Goal: Information Seeking & Learning: Find specific fact

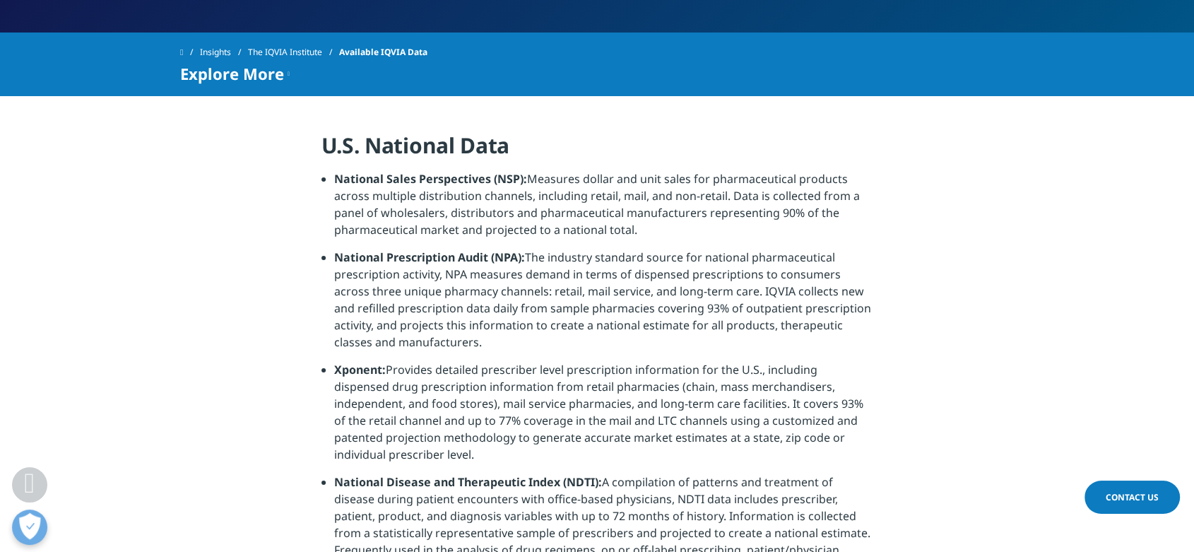
scroll to position [324, 0]
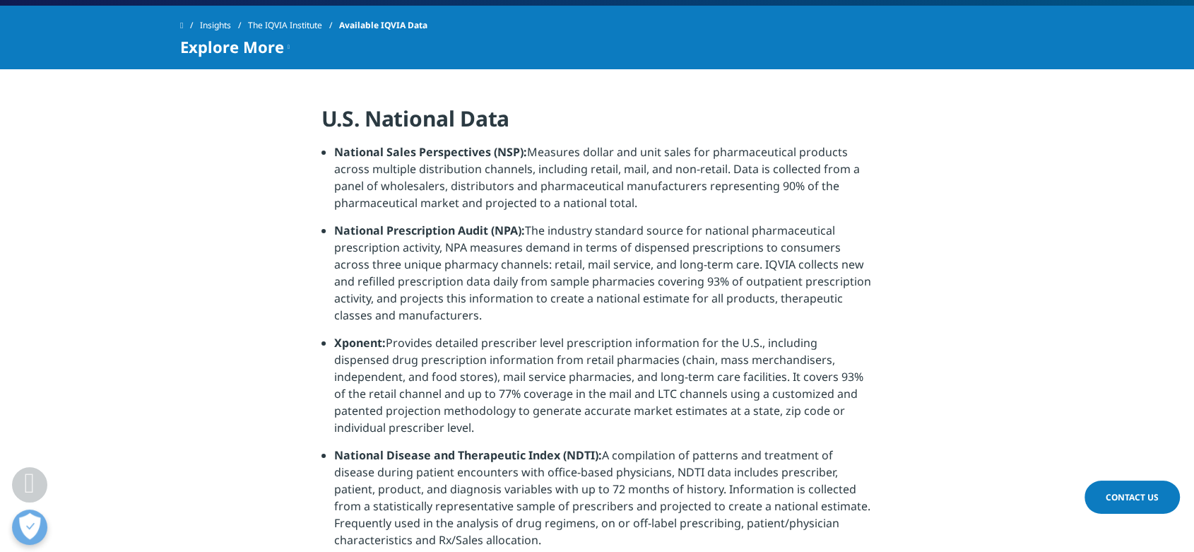
click at [599, 165] on li "National Sales Perspectives (NSP): Measures dollar and unit sales for pharmaceu…" at bounding box center [603, 182] width 539 height 78
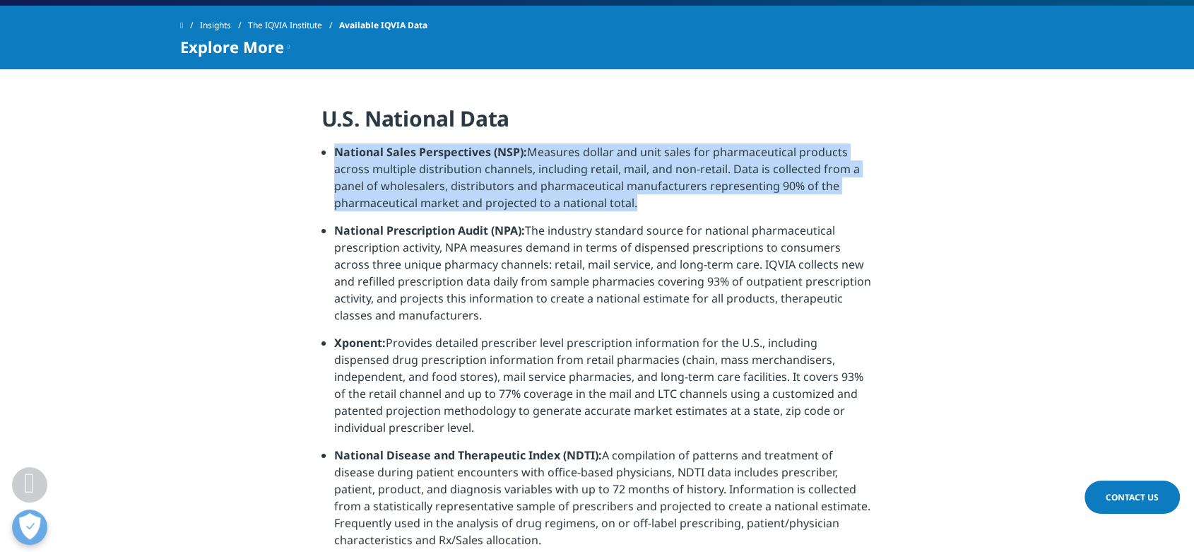
click at [599, 165] on li "National Sales Perspectives (NSP): Measures dollar and unit sales for pharmaceu…" at bounding box center [603, 182] width 539 height 78
click at [638, 187] on li "National Sales Perspectives (NSP): Measures dollar and unit sales for pharmaceu…" at bounding box center [603, 182] width 539 height 78
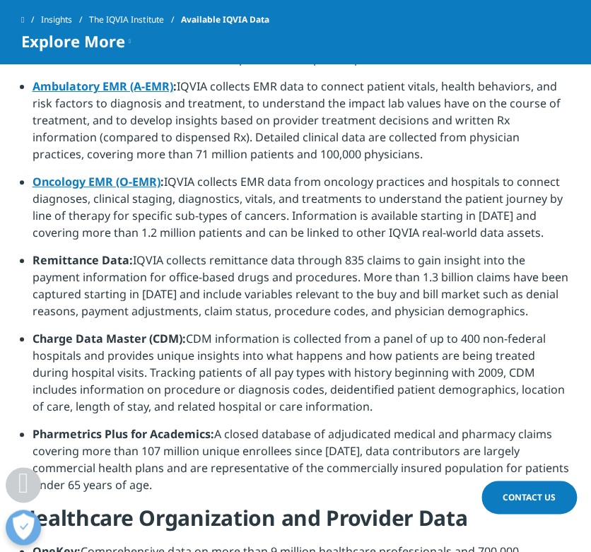
scroll to position [1261, 0]
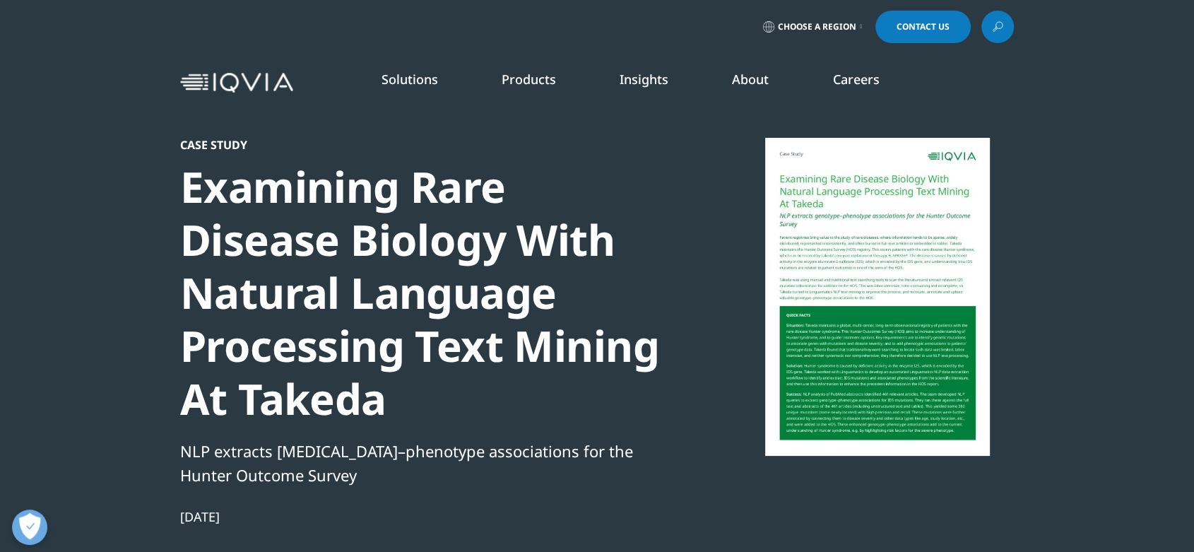
click at [372, 478] on div "NLP extracts genotype–phenotype associations for the Hunter Outcome Survey" at bounding box center [422, 463] width 485 height 48
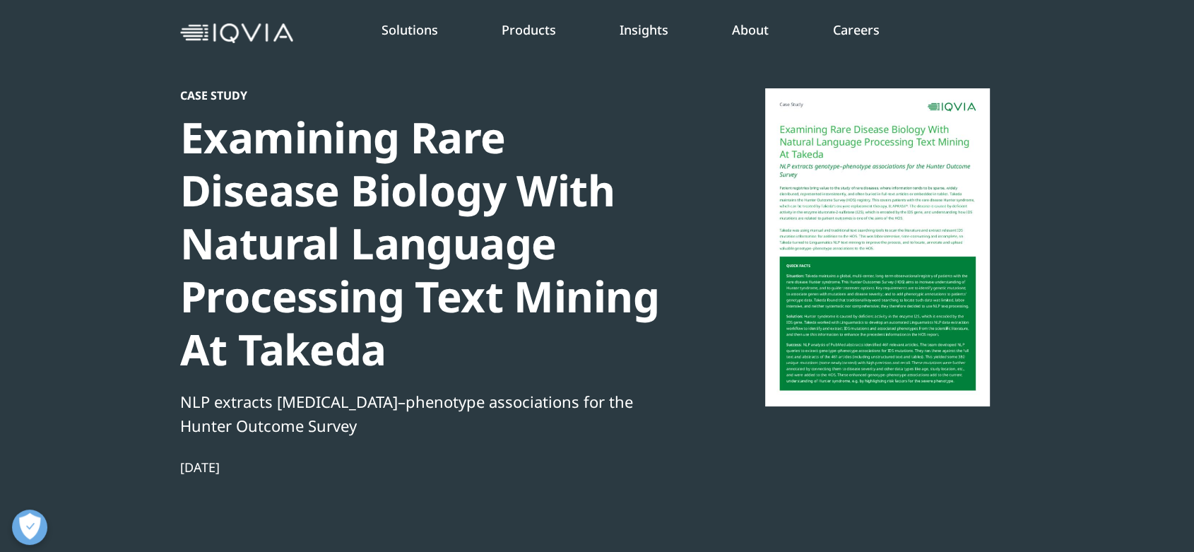
scroll to position [50, 0]
click at [350, 290] on div "Examining Rare Disease Biology With Natural Language Processing Text Mining At …" at bounding box center [422, 242] width 485 height 265
click at [855, 194] on div at bounding box center [877, 247] width 273 height 318
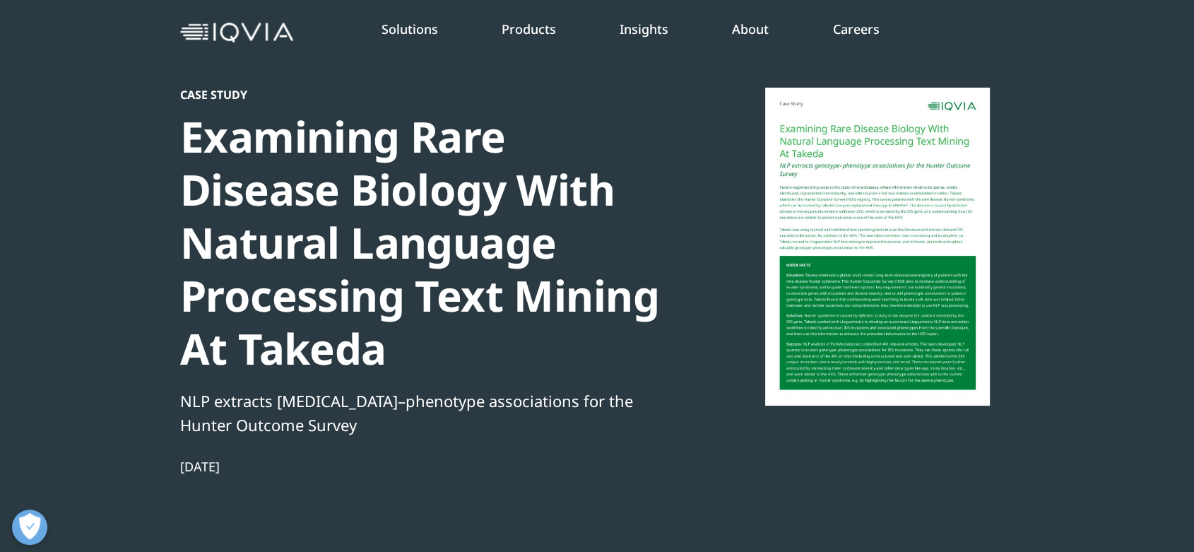
click at [910, 284] on div at bounding box center [877, 247] width 273 height 318
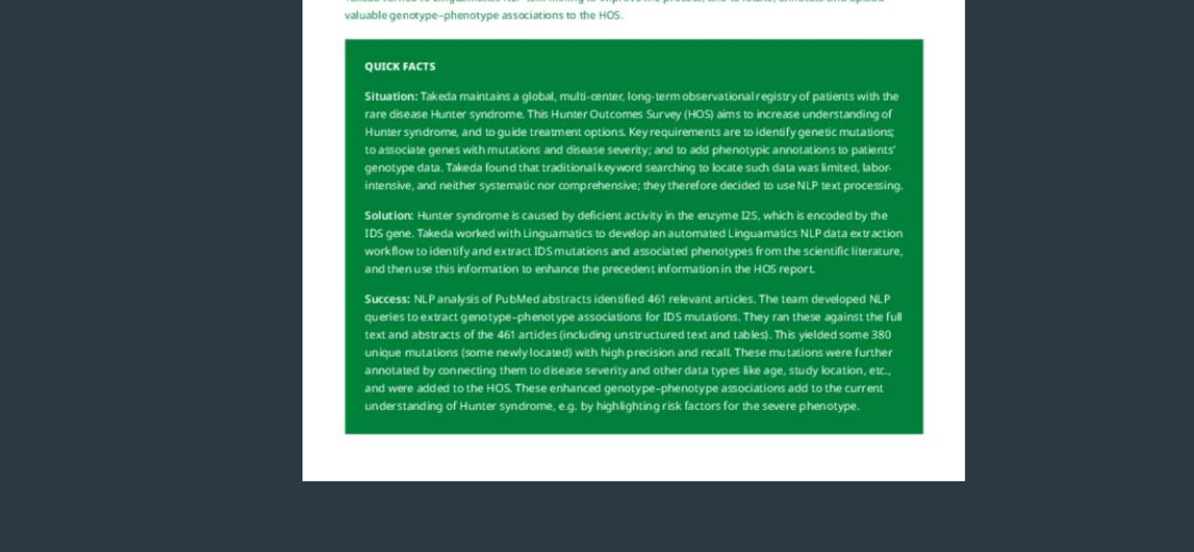
click at [977, 375] on div at bounding box center [877, 247] width 273 height 318
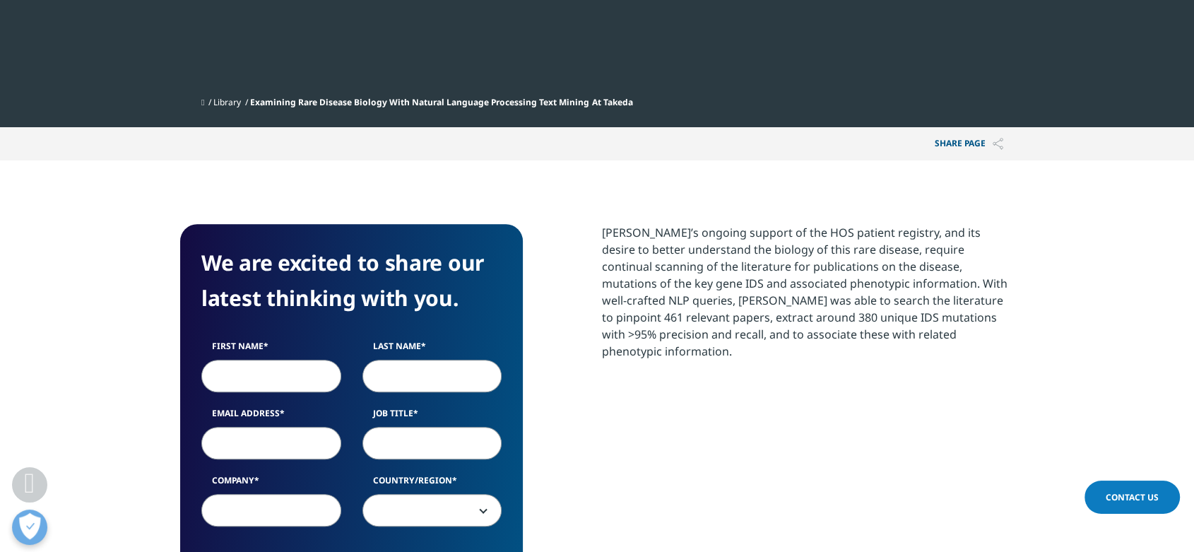
scroll to position [577, 0]
click at [699, 242] on p "Takeda’s ongoing support of the HOS patient registry, and its desire to better …" at bounding box center [808, 297] width 412 height 146
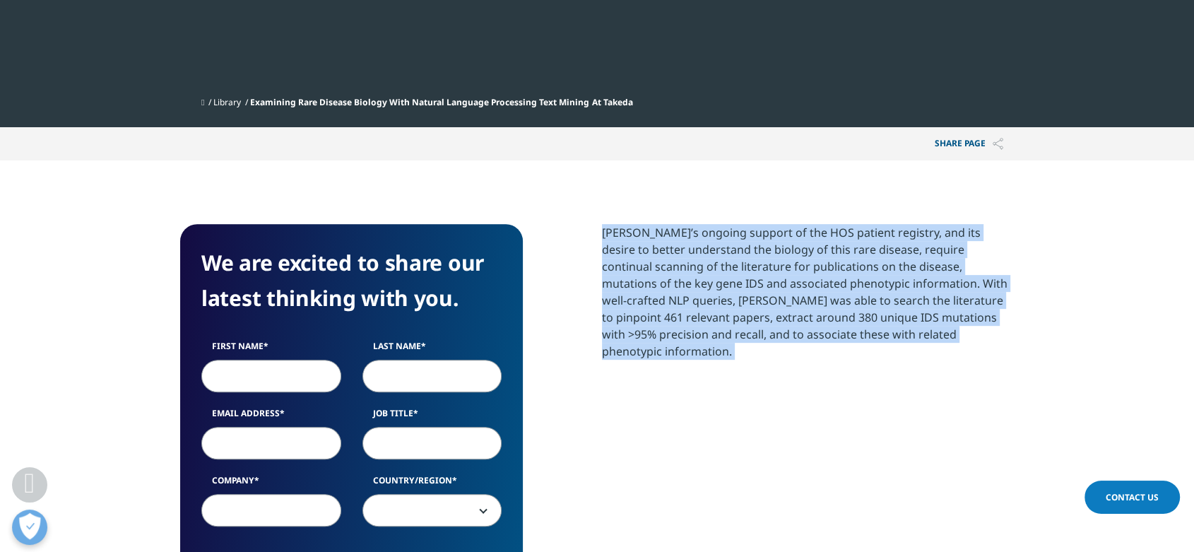
click at [699, 242] on p "Takeda’s ongoing support of the HOS patient registry, and its desire to better …" at bounding box center [808, 297] width 412 height 146
click at [781, 269] on p "Takeda’s ongoing support of the HOS patient registry, and its desire to better …" at bounding box center [808, 297] width 412 height 146
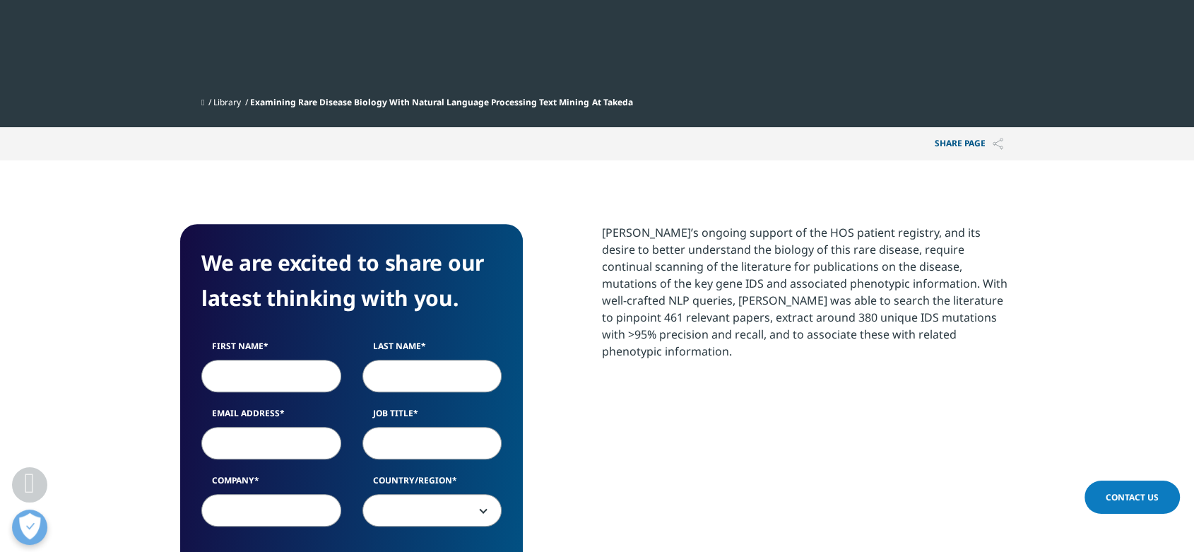
click at [850, 237] on p "Takeda’s ongoing support of the HOS patient registry, and its desire to better …" at bounding box center [808, 297] width 412 height 146
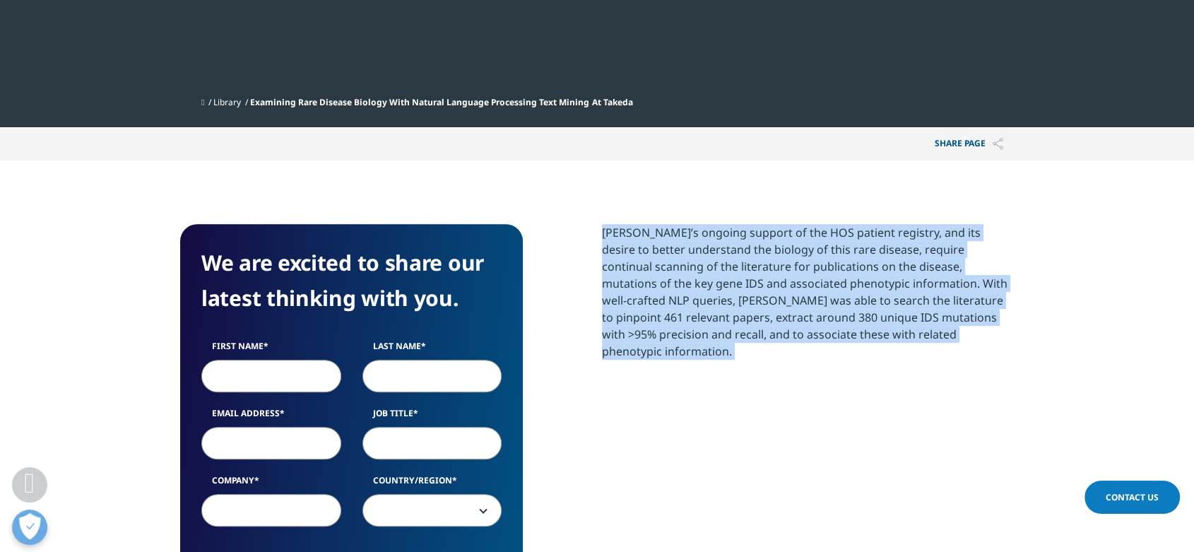
click at [850, 237] on p "Takeda’s ongoing support of the HOS patient registry, and its desire to better …" at bounding box center [808, 297] width 412 height 146
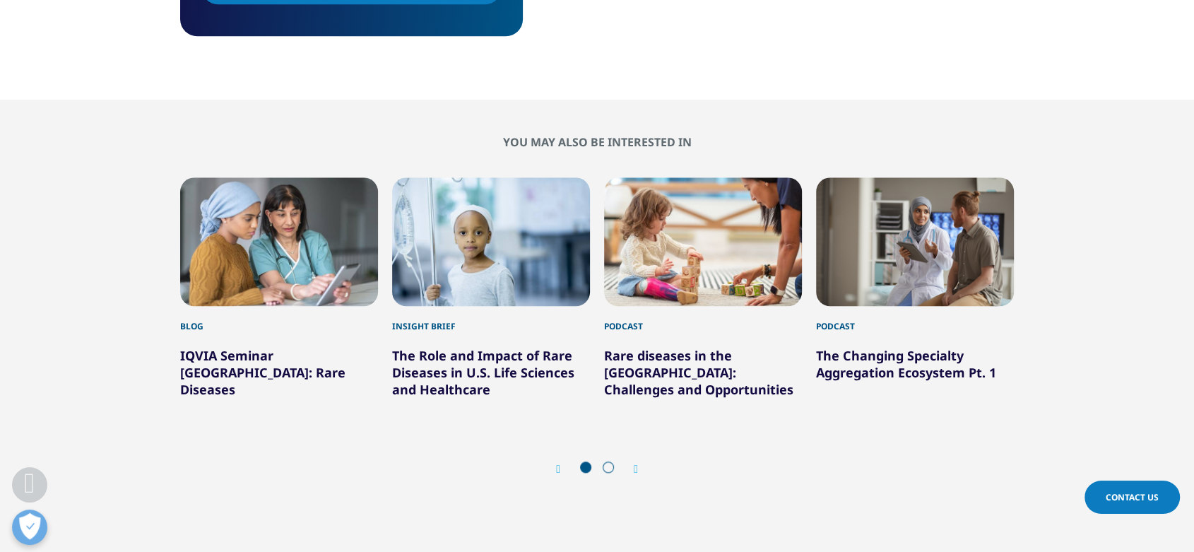
scroll to position [1310, 0]
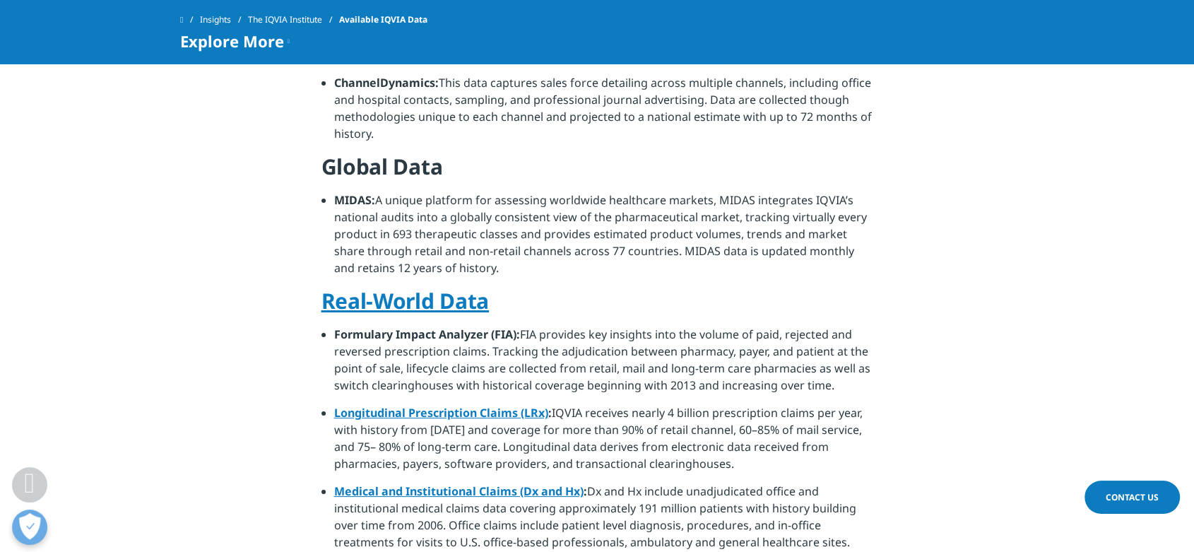
scroll to position [942, 0]
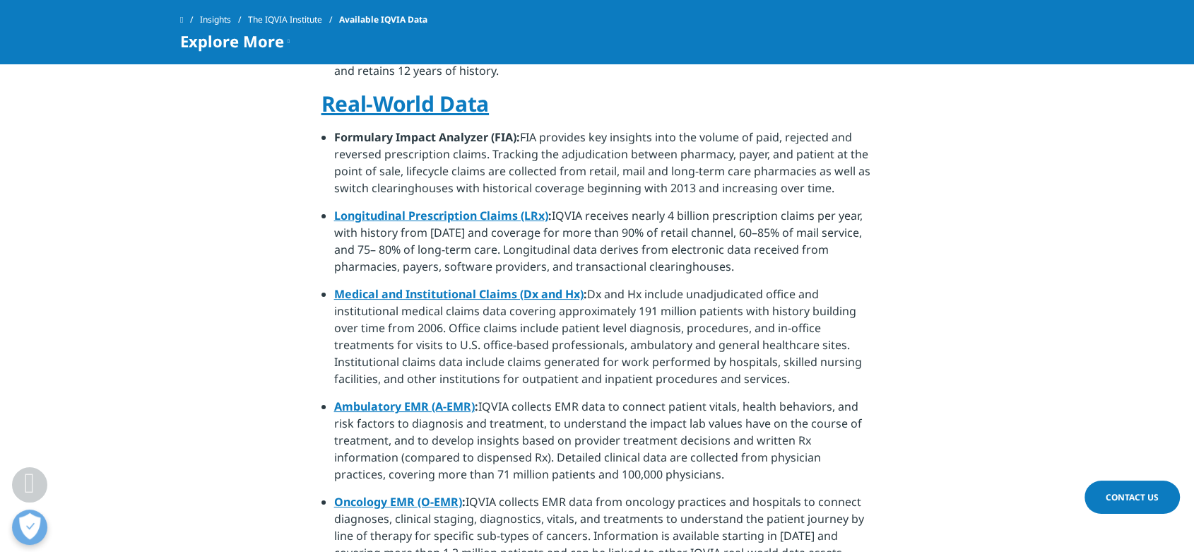
click at [473, 167] on li "Formulary Impact Analyzer (FIA): FIA provides key insights into the volume of p…" at bounding box center [603, 168] width 539 height 78
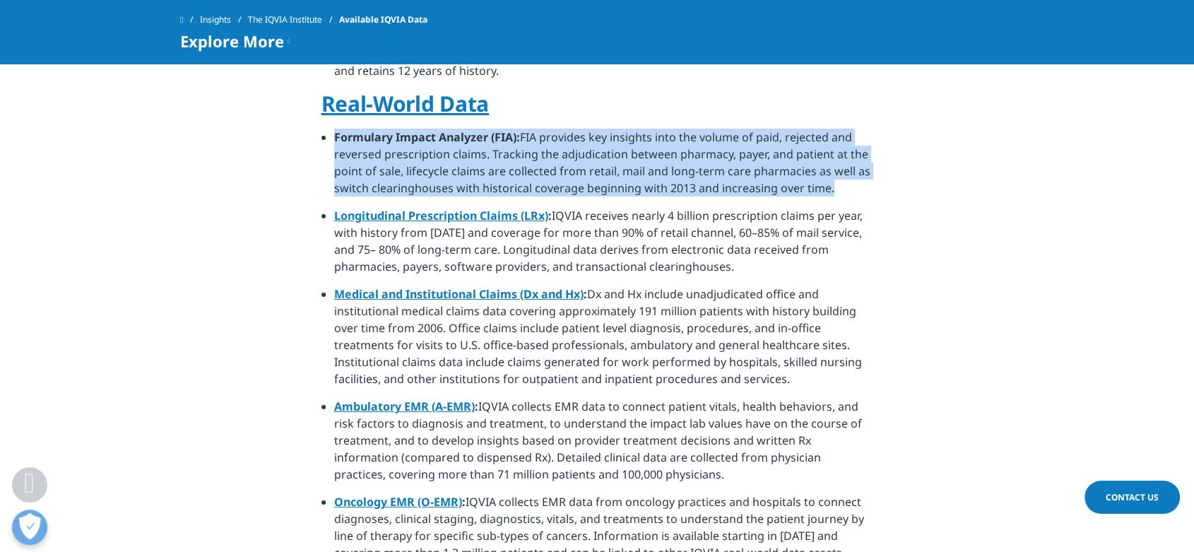
click at [473, 167] on li "Formulary Impact Analyzer (FIA): FIA provides key insights into the volume of p…" at bounding box center [603, 168] width 539 height 78
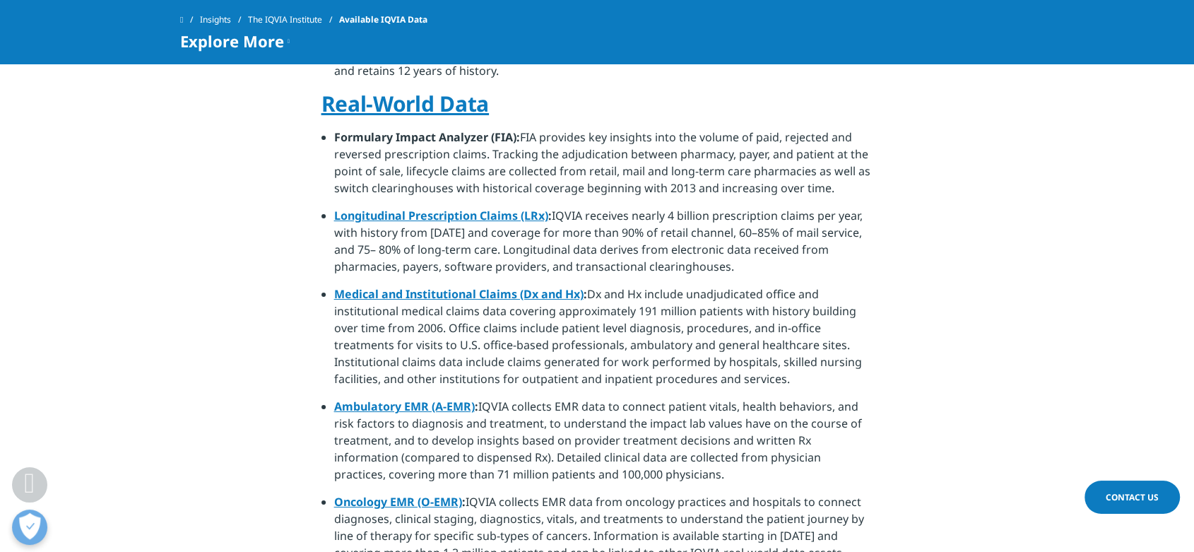
click at [688, 247] on li "Longitudinal Prescription Claims (LRx) : IQVIA receives nearly 4 billion prescr…" at bounding box center [603, 246] width 539 height 78
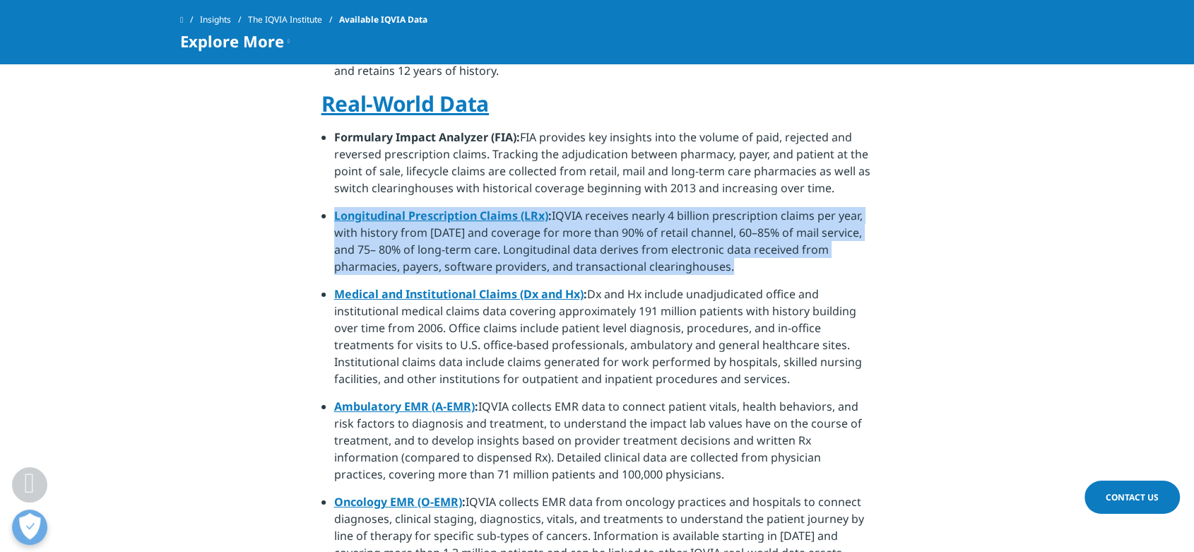
click at [688, 247] on li "Longitudinal Prescription Claims (LRx) : IQVIA receives nearly 4 billion prescr…" at bounding box center [603, 246] width 539 height 78
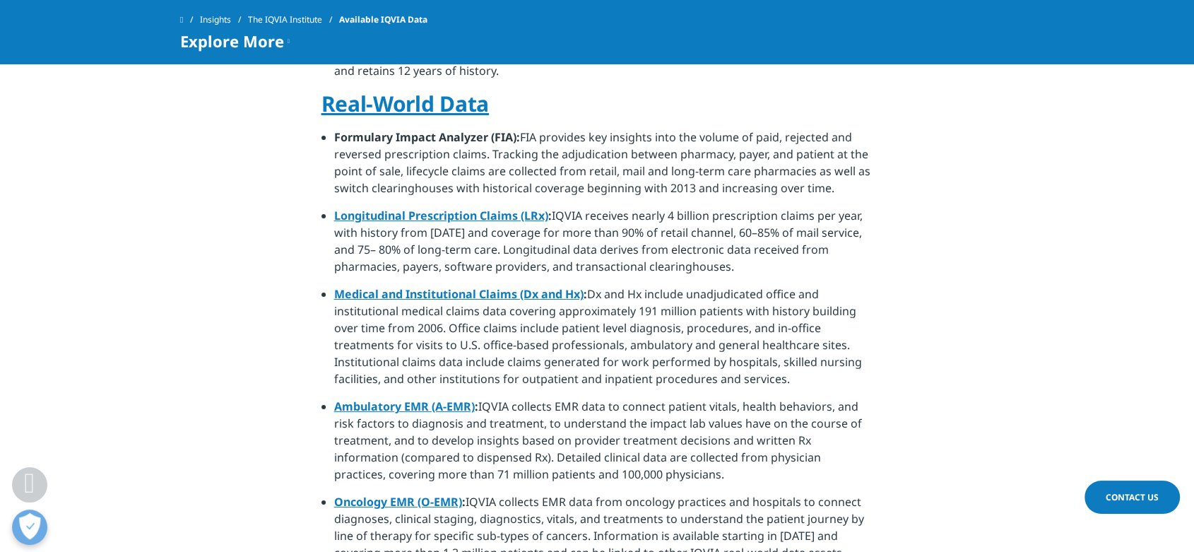
click at [685, 309] on li "Medical and Institutional Claims (Dx and Hx) : Dx and Hx include unadjudicated …" at bounding box center [603, 341] width 539 height 112
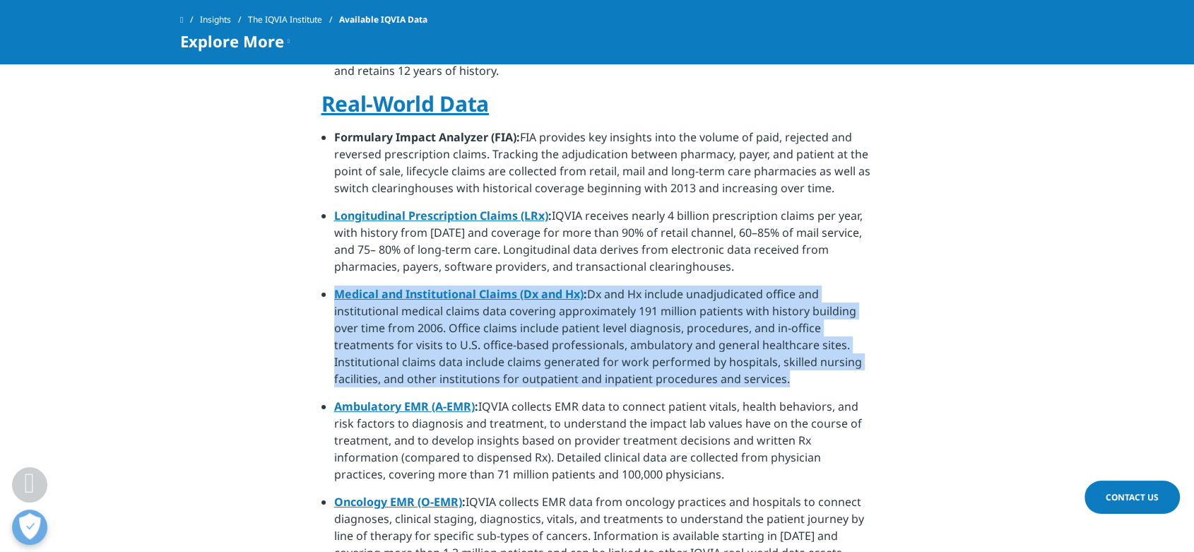
click at [685, 309] on li "Medical and Institutional Claims (Dx and Hx) : Dx and Hx include unadjudicated …" at bounding box center [603, 341] width 539 height 112
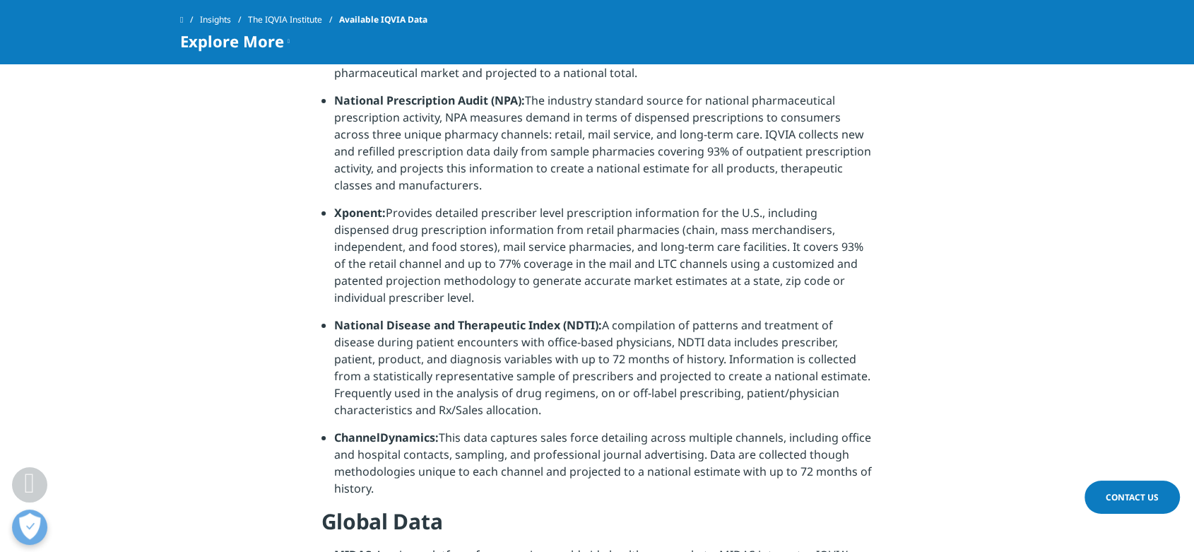
scroll to position [0, 0]
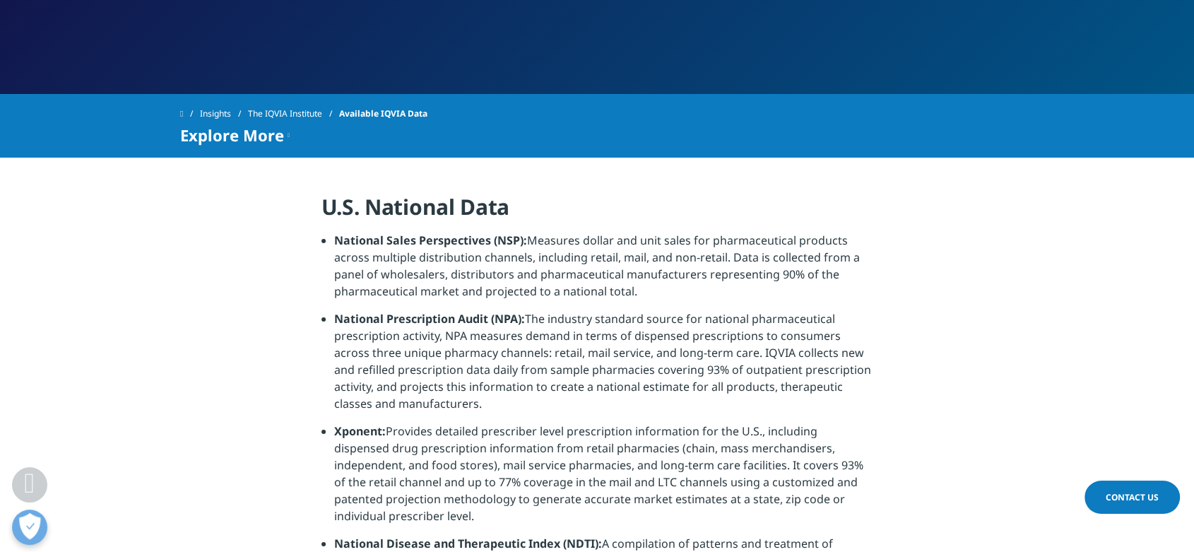
click at [682, 331] on li "National Prescription Audit (NPA): The industry standard source for national ph…" at bounding box center [603, 366] width 539 height 112
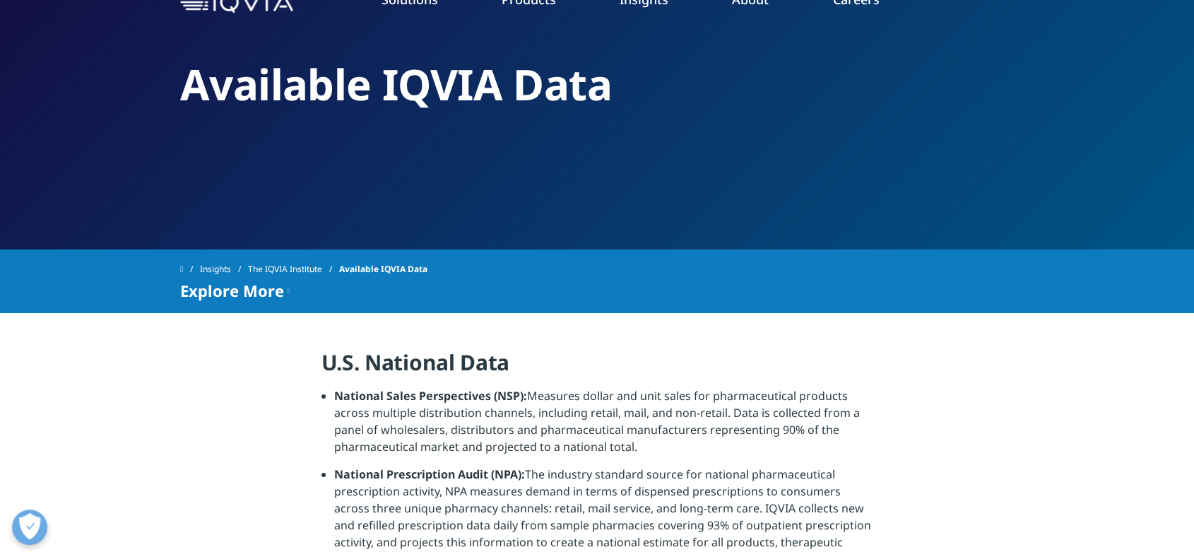
scroll to position [78, 0]
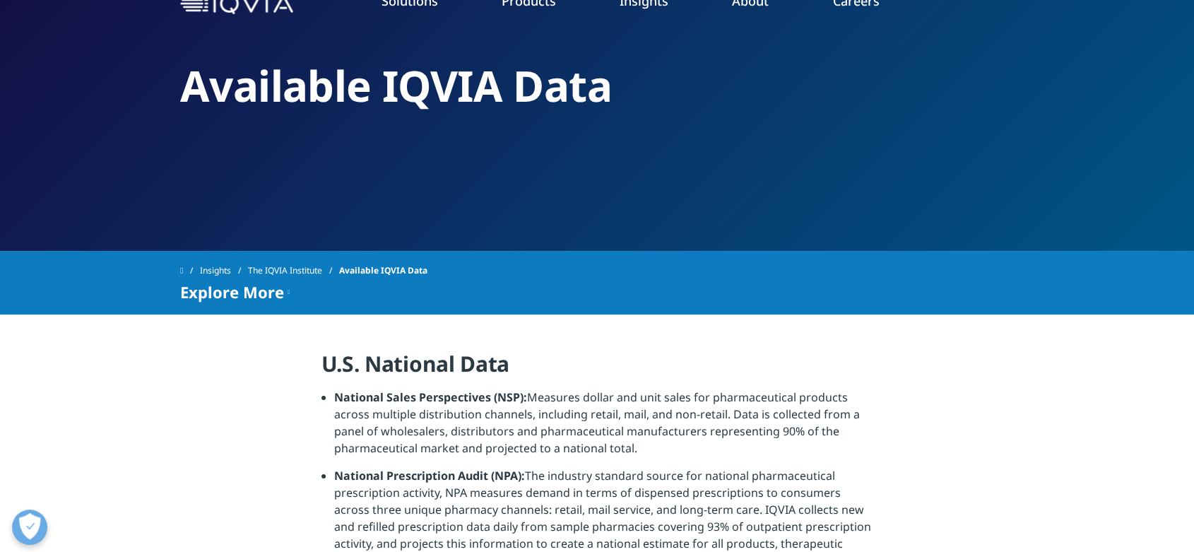
click at [448, 434] on li "National Sales Perspectives (NSP): Measures dollar and unit sales for pharmaceu…" at bounding box center [603, 428] width 539 height 78
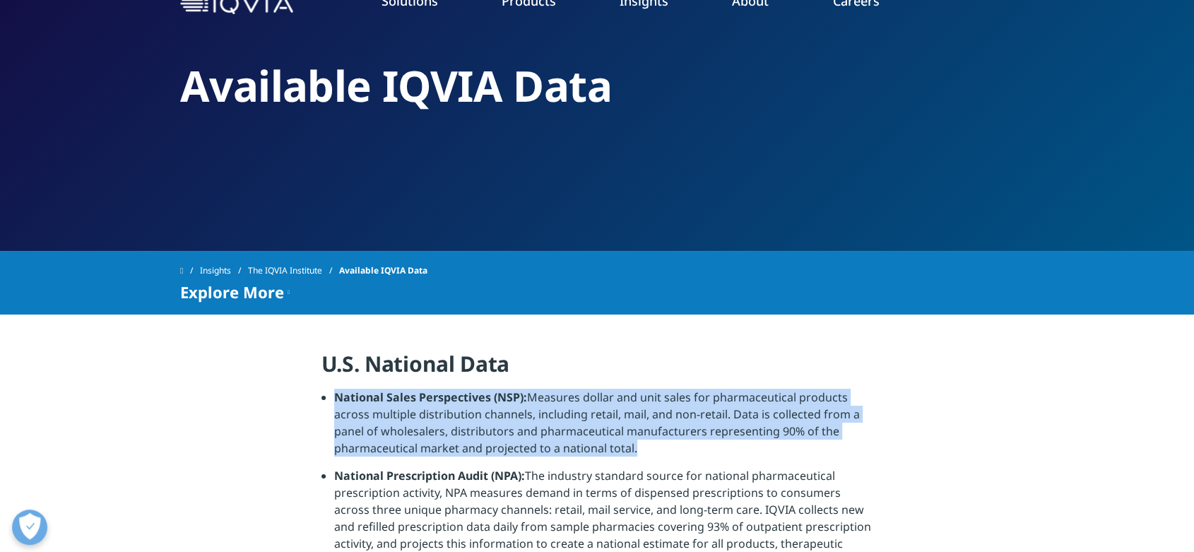
click at [448, 434] on li "National Sales Perspectives (NSP): Measures dollar and unit sales for pharmaceu…" at bounding box center [603, 428] width 539 height 78
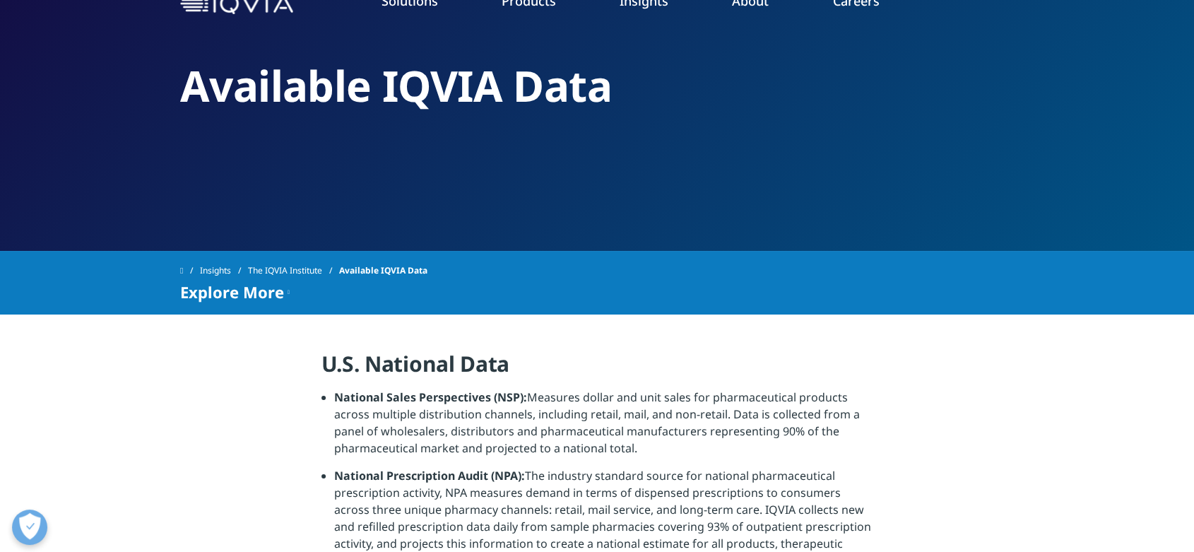
click at [505, 364] on h4 "U.S. National Data" at bounding box center [598, 369] width 552 height 39
click at [611, 418] on li "National Sales Perspectives (NSP): Measures dollar and unit sales for pharmaceu…" at bounding box center [603, 428] width 539 height 78
click at [616, 392] on li "National Sales Perspectives (NSP): Measures dollar and unit sales for pharmaceu…" at bounding box center [603, 428] width 539 height 78
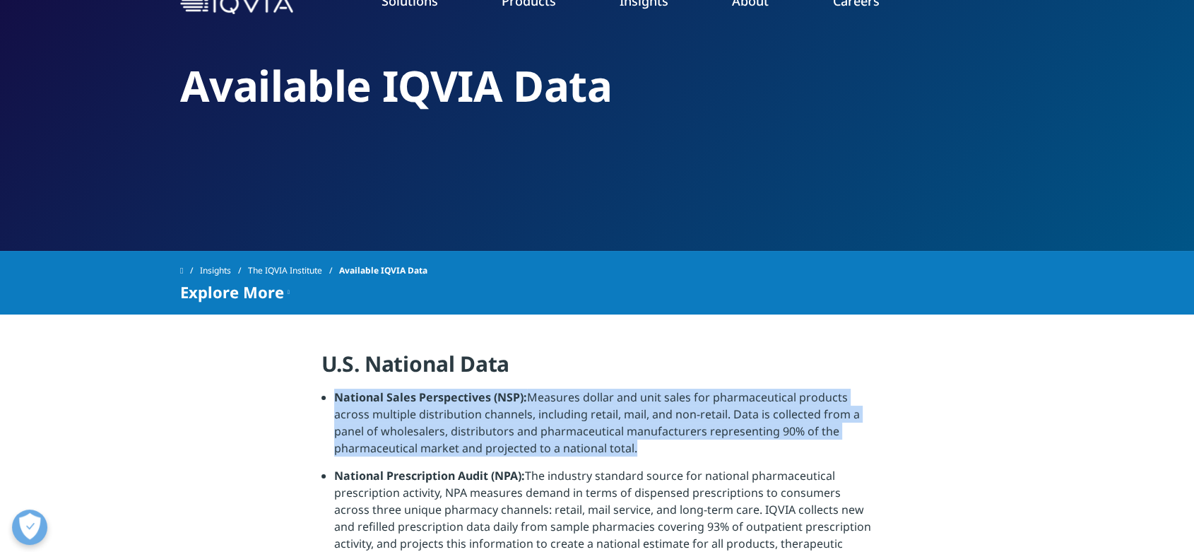
click at [616, 392] on li "National Sales Perspectives (NSP): Measures dollar and unit sales for pharmaceu…" at bounding box center [603, 428] width 539 height 78
click at [627, 417] on li "National Sales Perspectives (NSP): Measures dollar and unit sales for pharmaceu…" at bounding box center [603, 428] width 539 height 78
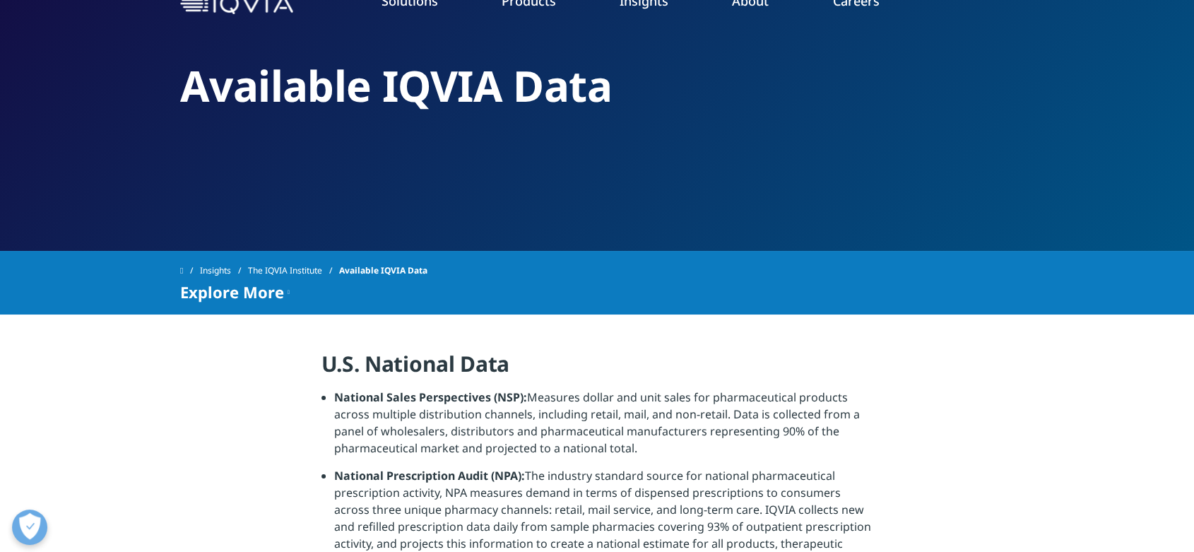
click at [784, 385] on h4 "U.S. National Data" at bounding box center [598, 369] width 552 height 39
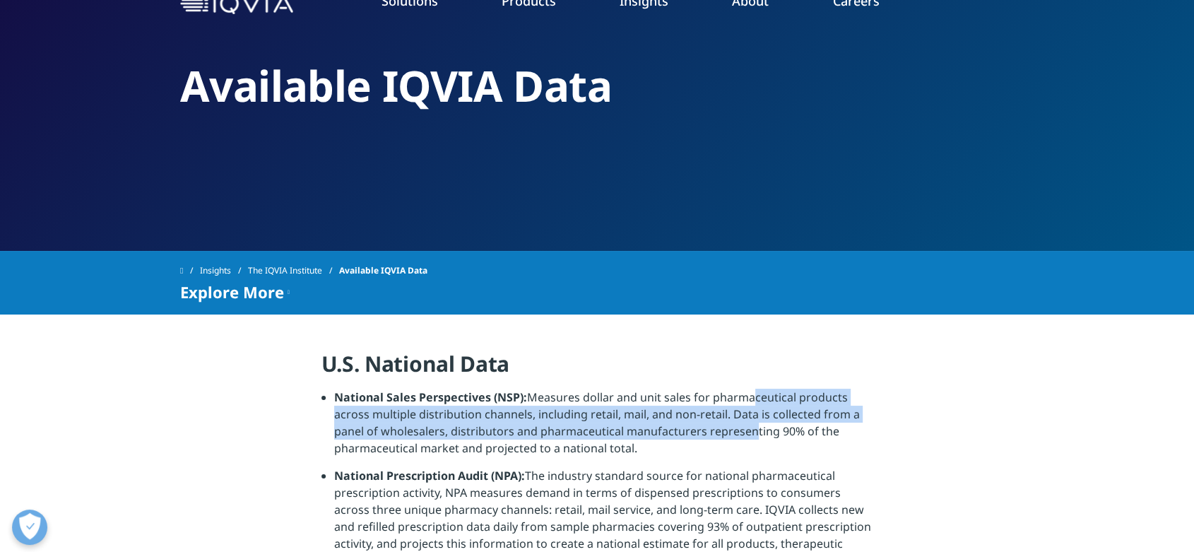
drag, startPoint x: 741, startPoint y: 402, endPoint x: 746, endPoint y: 443, distance: 41.4
click at [746, 442] on li "National Sales Perspectives (NSP): Measures dollar and unit sales for pharmaceu…" at bounding box center [603, 428] width 539 height 78
click at [746, 443] on li "National Sales Perspectives (NSP): Measures dollar and unit sales for pharmaceu…" at bounding box center [603, 428] width 539 height 78
drag, startPoint x: 735, startPoint y: 452, endPoint x: 733, endPoint y: 378, distance: 74.2
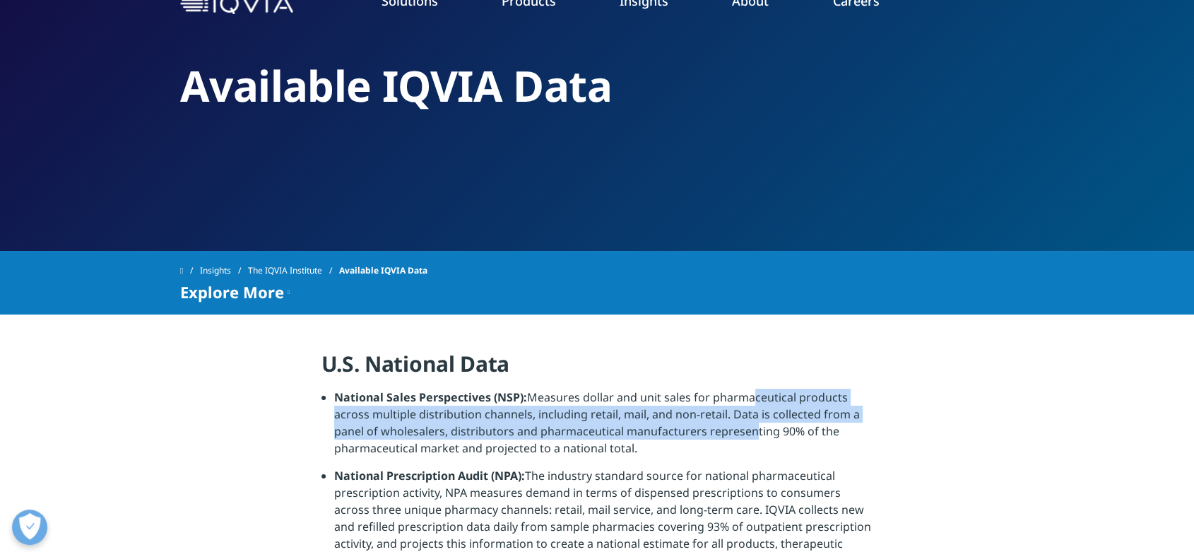
click at [733, 378] on h4 "U.S. National Data" at bounding box center [598, 369] width 552 height 39
drag, startPoint x: 729, startPoint y: 451, endPoint x: 726, endPoint y: 374, distance: 76.3
click at [726, 374] on h4 "U.S. National Data" at bounding box center [598, 369] width 552 height 39
drag, startPoint x: 724, startPoint y: 445, endPoint x: 733, endPoint y: 380, distance: 65.7
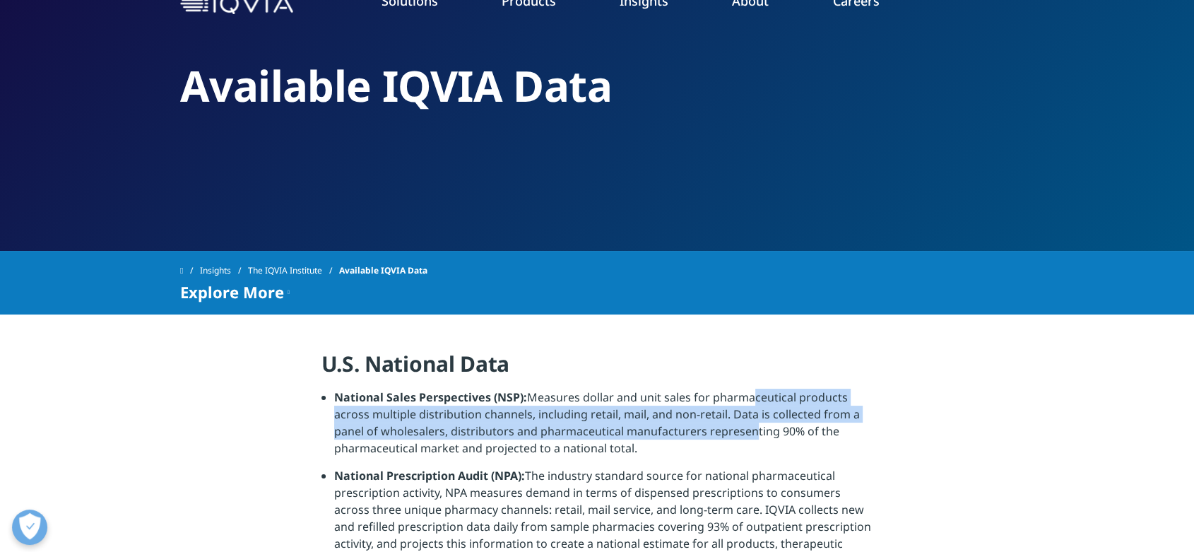
click at [733, 379] on h4 "U.S. National Data" at bounding box center [598, 369] width 552 height 39
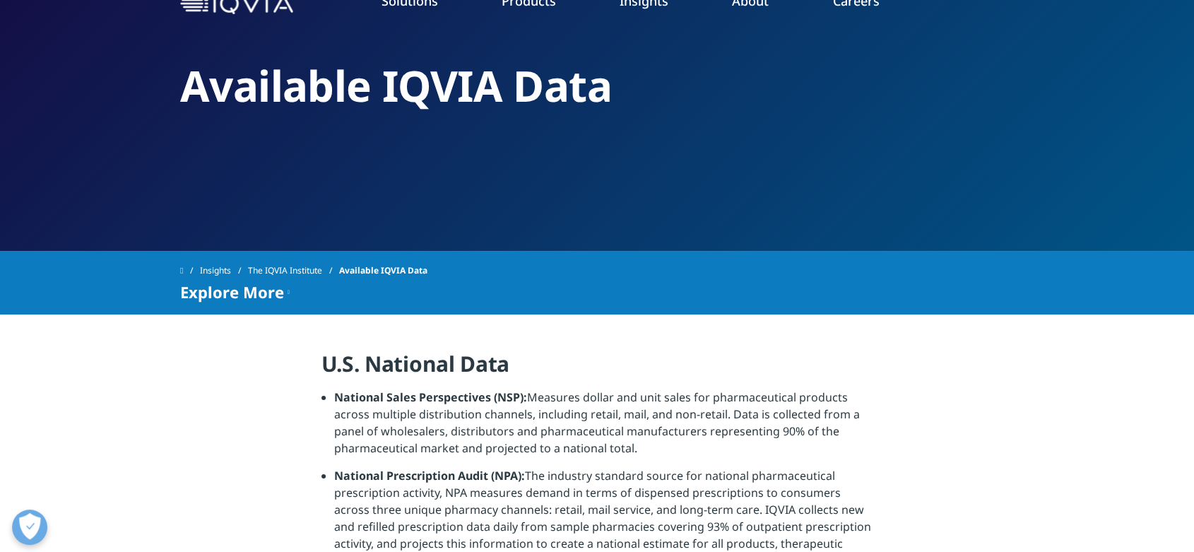
click at [454, 358] on h4 "U.S. National Data" at bounding box center [598, 369] width 552 height 39
click at [448, 406] on li "National Sales Perspectives (NSP): Measures dollar and unit sales for pharmaceu…" at bounding box center [603, 428] width 539 height 78
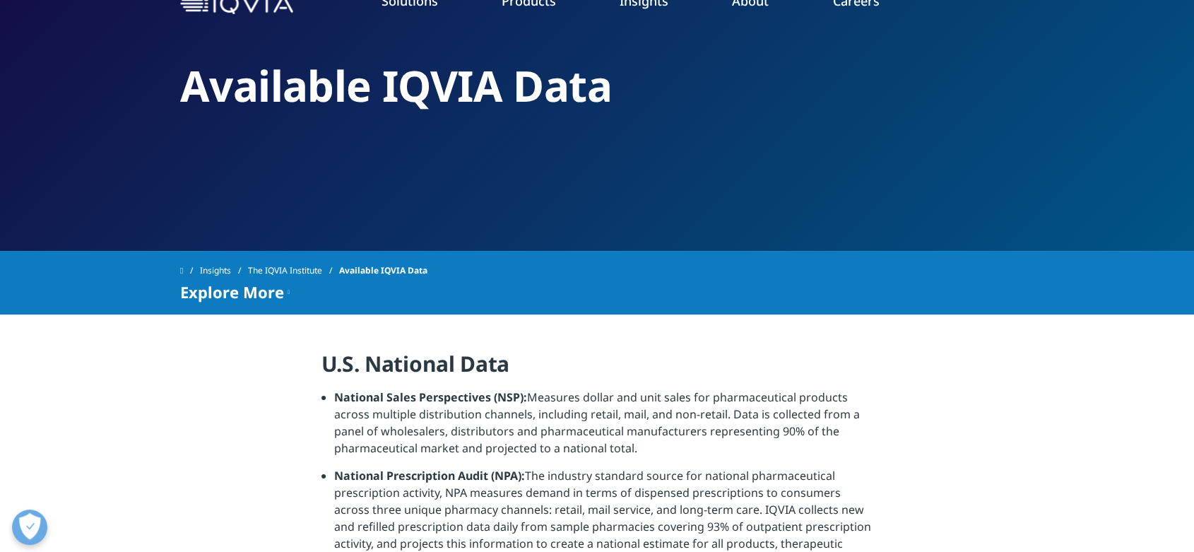
click at [288, 287] on icon at bounding box center [289, 291] width 2 height 17
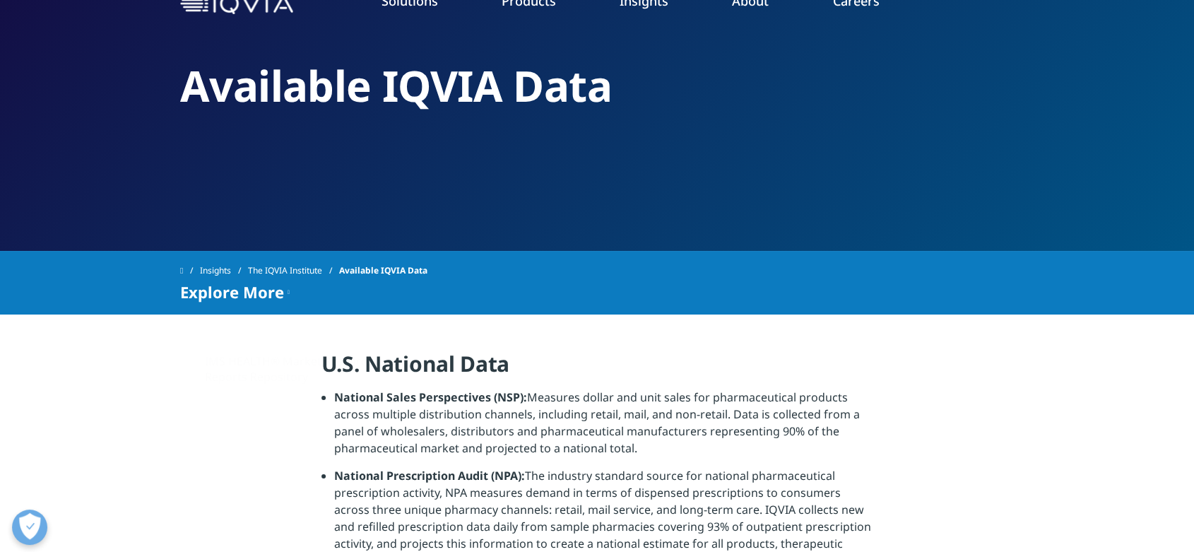
click at [492, 365] on h4 "U.S. National Data" at bounding box center [598, 369] width 552 height 39
click at [486, 418] on li "National Sales Perspectives (NSP): Measures dollar and unit sales for pharmaceu…" at bounding box center [603, 428] width 539 height 78
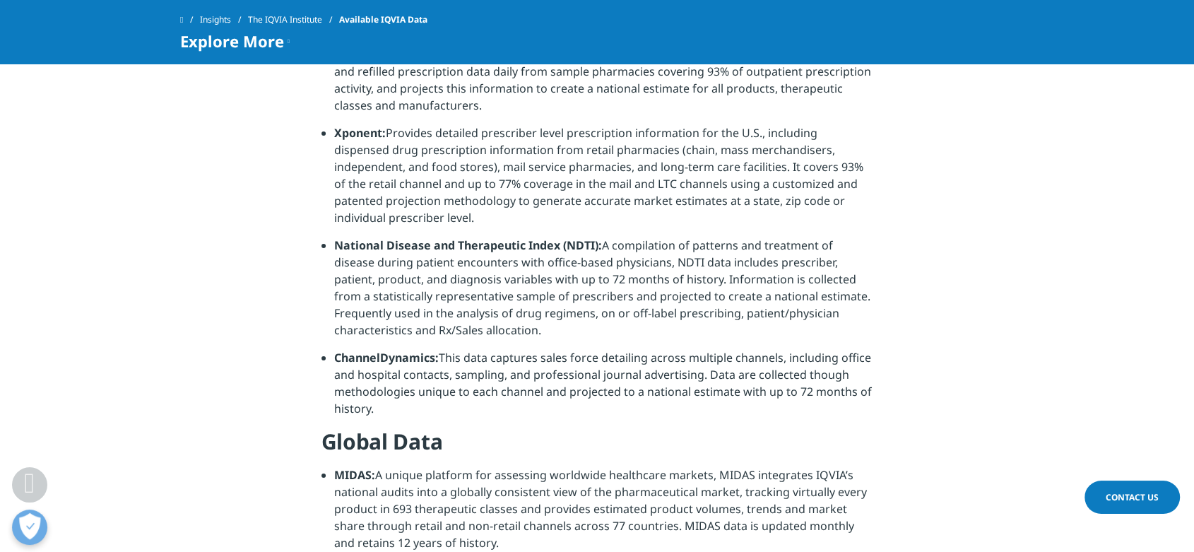
scroll to position [471, 0]
click at [488, 173] on li "Xponent: Provides detailed prescriber level prescription information for the U.…" at bounding box center [603, 180] width 539 height 112
click at [489, 173] on li "Xponent: Provides detailed prescriber level prescription information for the U.…" at bounding box center [603, 180] width 539 height 112
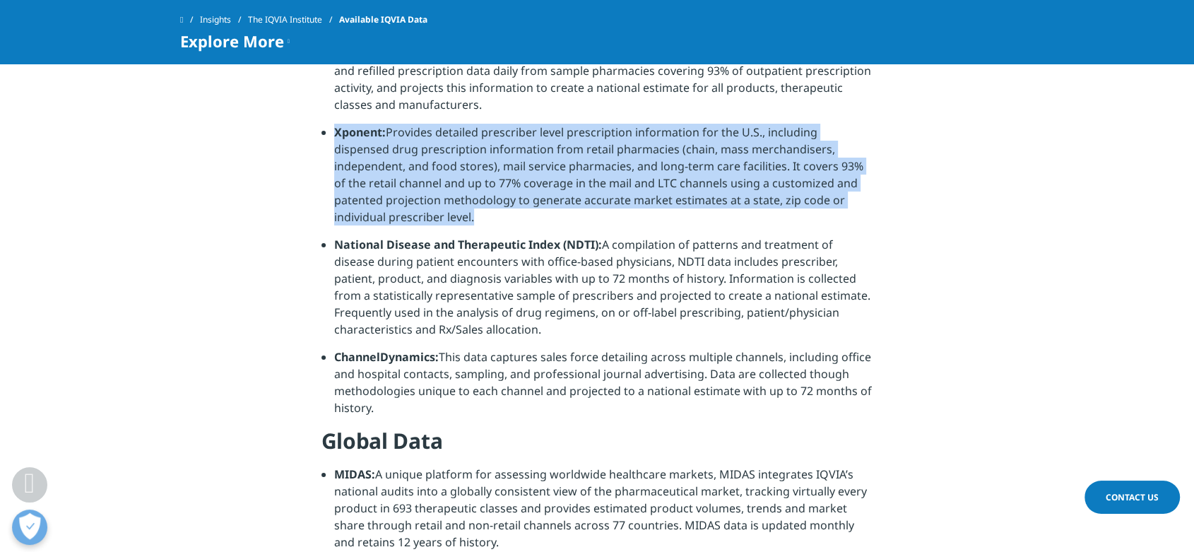
click at [489, 173] on li "Xponent: Provides detailed prescriber level prescription information for the U.…" at bounding box center [603, 180] width 539 height 112
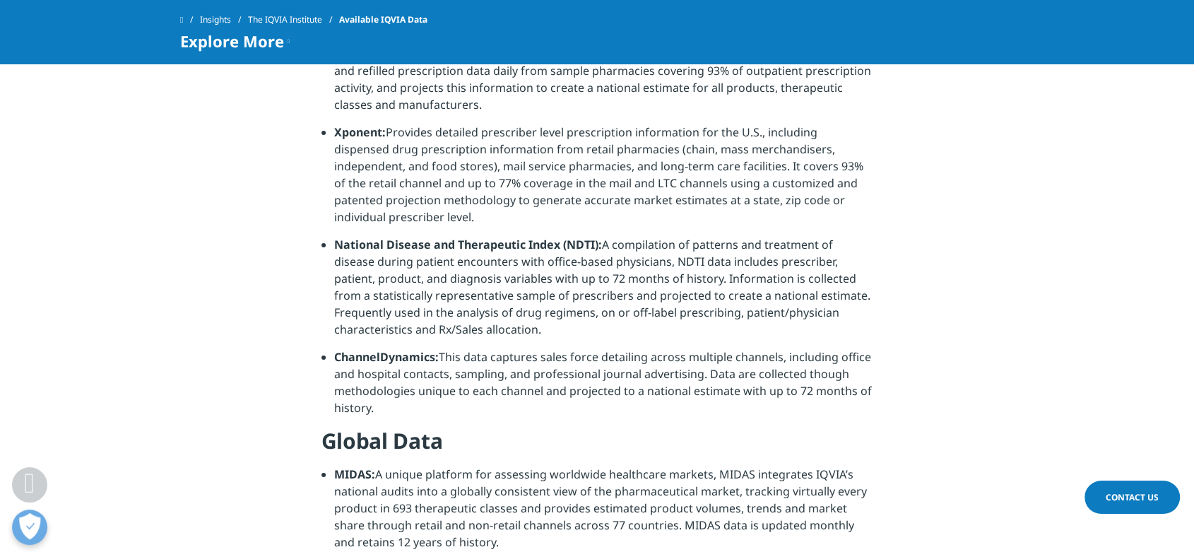
click at [493, 292] on li "National Disease and Therapeutic Index (NDTI): A compilation of patterns and tr…" at bounding box center [603, 292] width 539 height 112
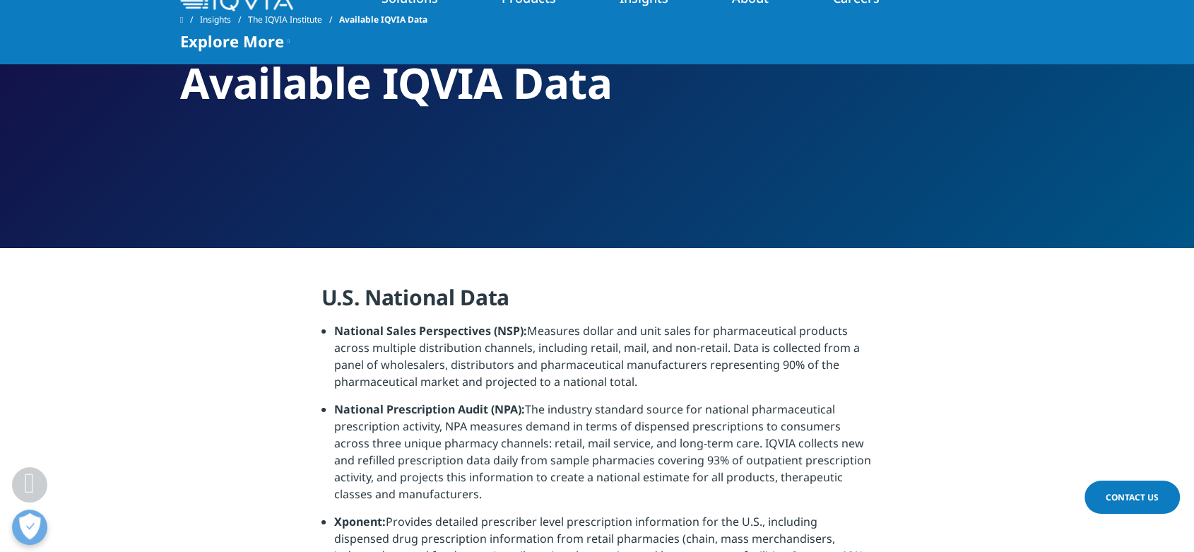
scroll to position [78, 0]
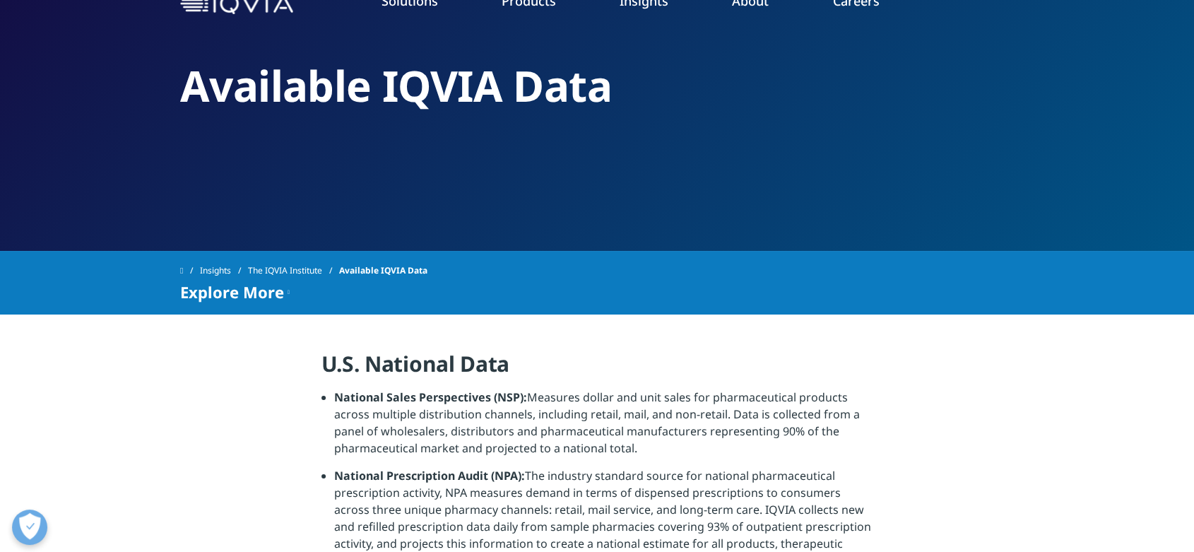
click at [283, 295] on div "Explore More" at bounding box center [235, 291] width 110 height 17
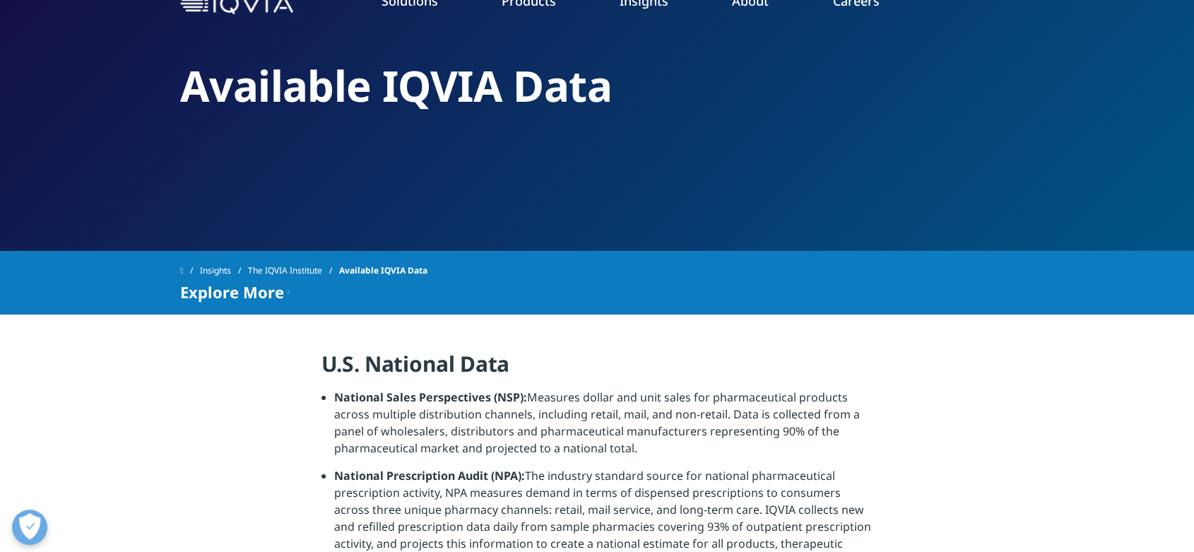
click at [288, 288] on icon at bounding box center [289, 291] width 2 height 17
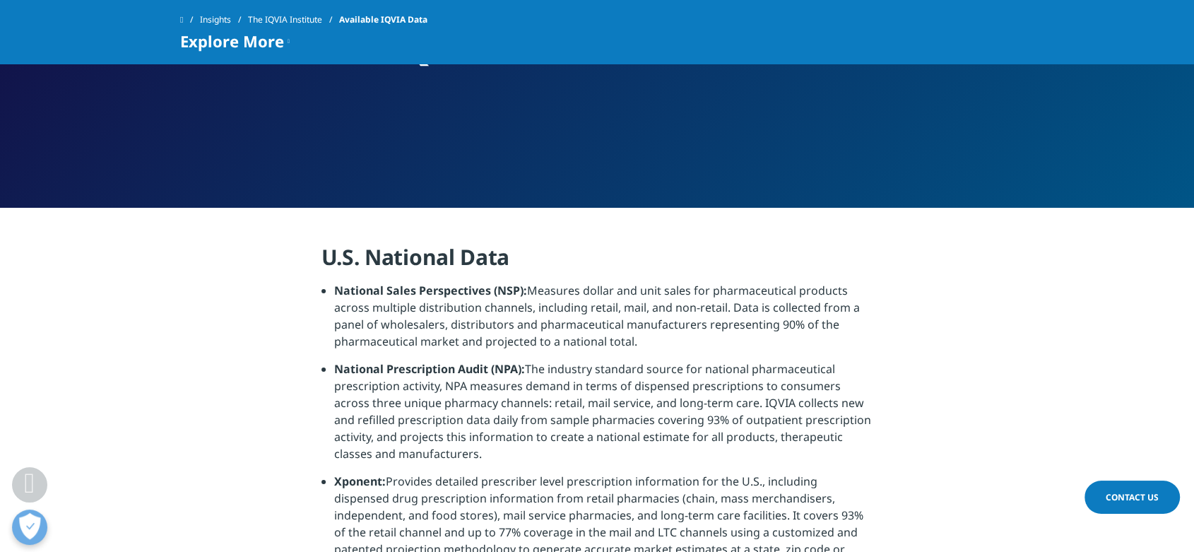
scroll to position [0, 0]
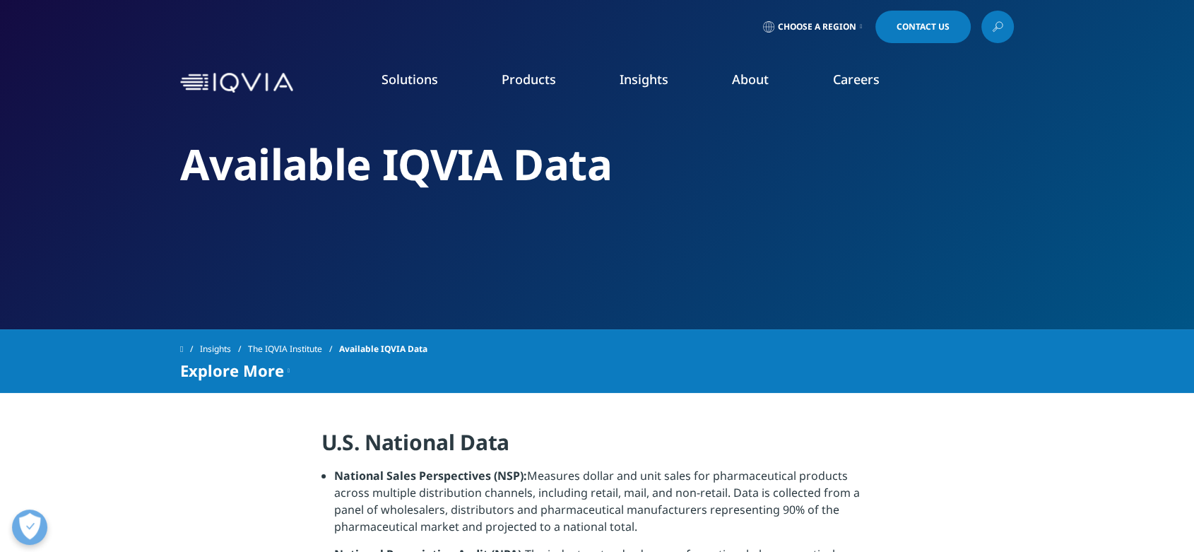
click at [420, 476] on strong "National Sales Perspectives (NSP):" at bounding box center [430, 476] width 193 height 16
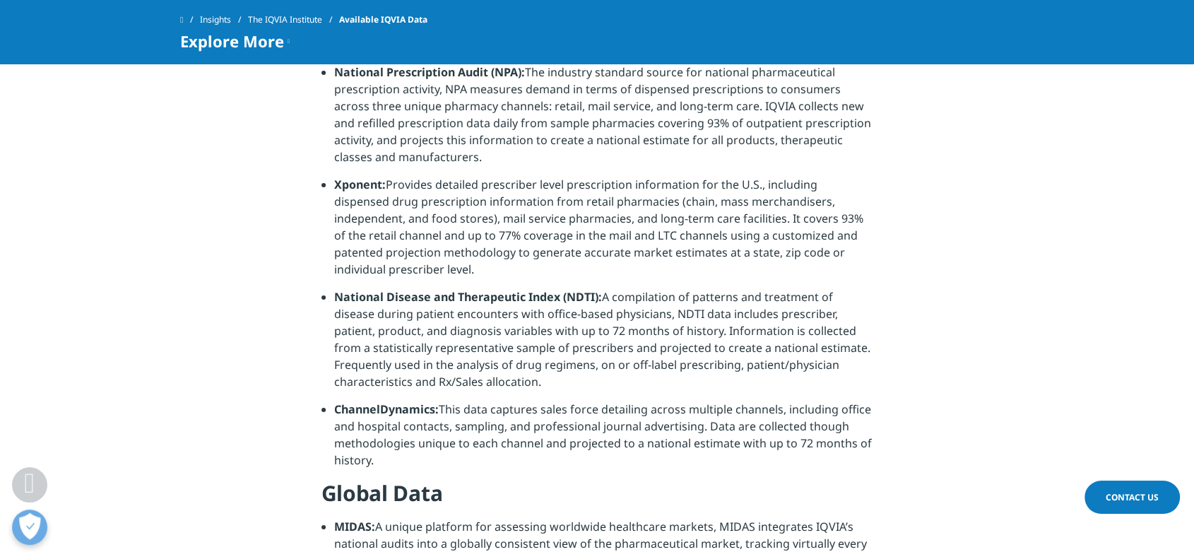
scroll to position [235, 0]
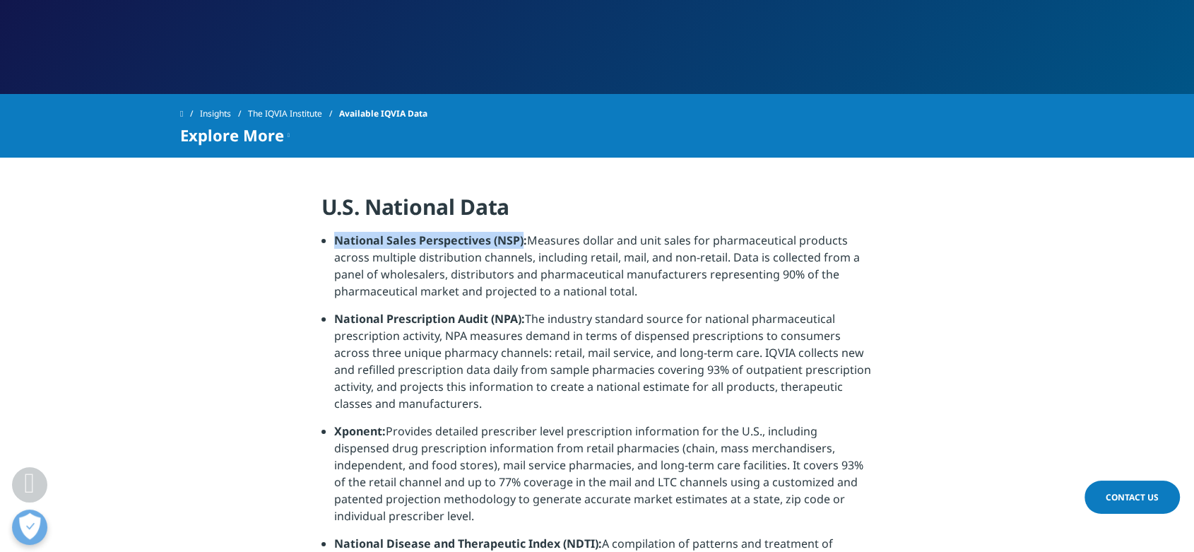
drag, startPoint x: 520, startPoint y: 242, endPoint x: 336, endPoint y: 242, distance: 183.7
click at [336, 242] on strong "National Sales Perspectives (NSP):" at bounding box center [430, 240] width 193 height 16
copy strong "National Sales Perspectives (NSP)"
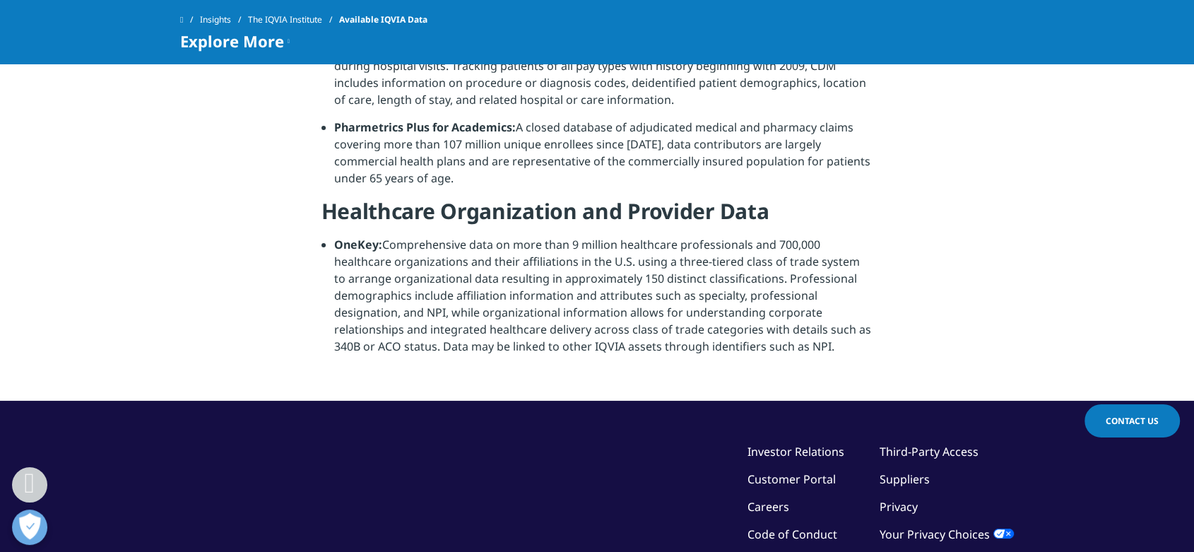
scroll to position [1570, 0]
